Goal: Task Accomplishment & Management: Manage account settings

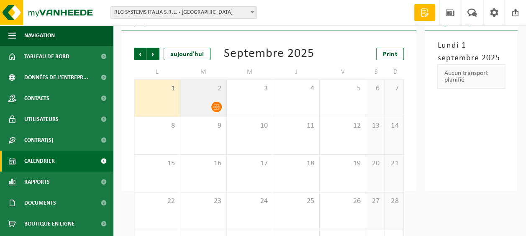
scroll to position [39, 0]
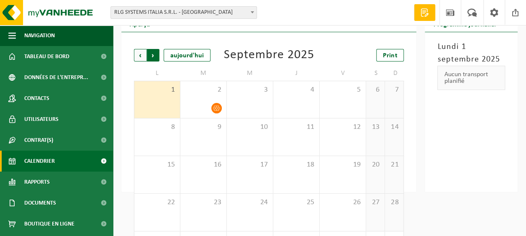
click at [141, 58] on span "Précédent" at bounding box center [140, 55] width 13 height 13
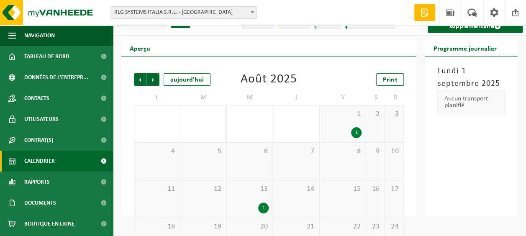
scroll to position [0, 0]
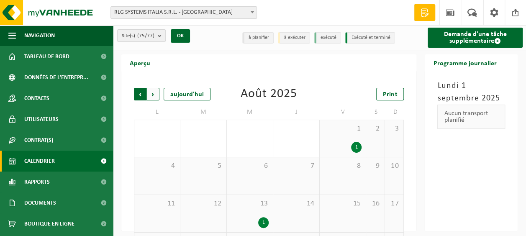
click at [154, 92] on span "Suivant" at bounding box center [153, 94] width 13 height 13
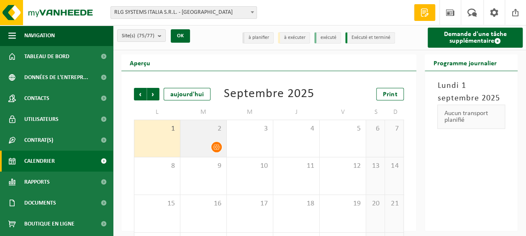
click at [201, 141] on div "2" at bounding box center [203, 138] width 46 height 37
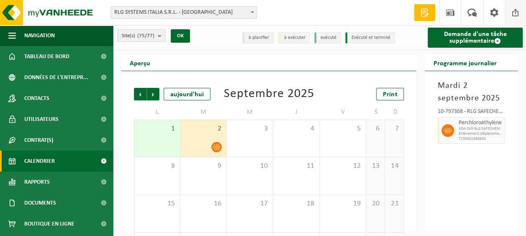
click at [515, 11] on span at bounding box center [515, 12] width 13 height 25
